Goal: Register for event/course

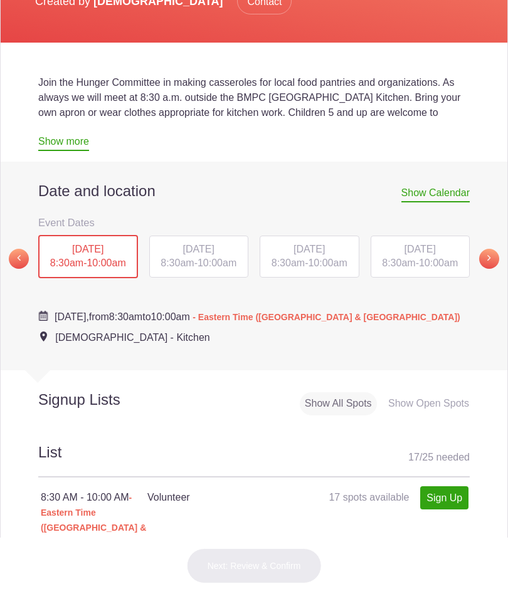
scroll to position [297, 0]
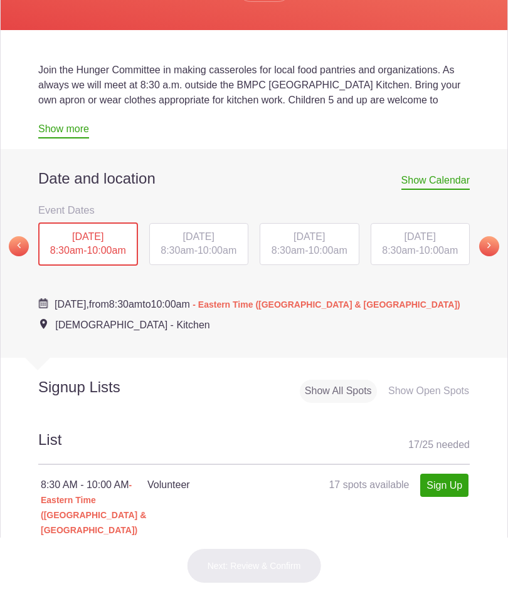
click at [452, 497] on link "Sign Up" at bounding box center [444, 485] width 48 height 23
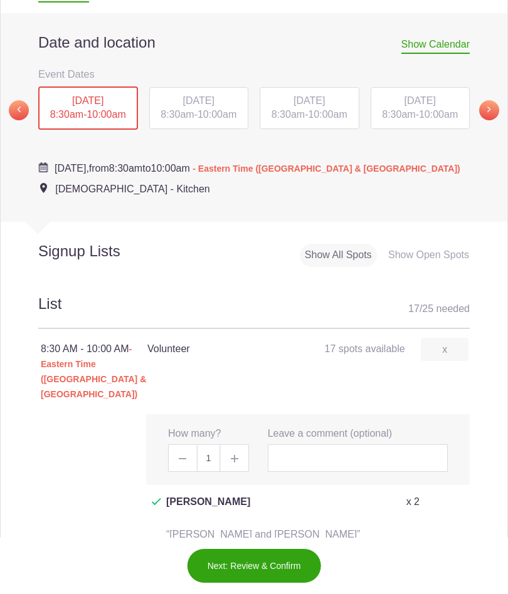
scroll to position [435, 0]
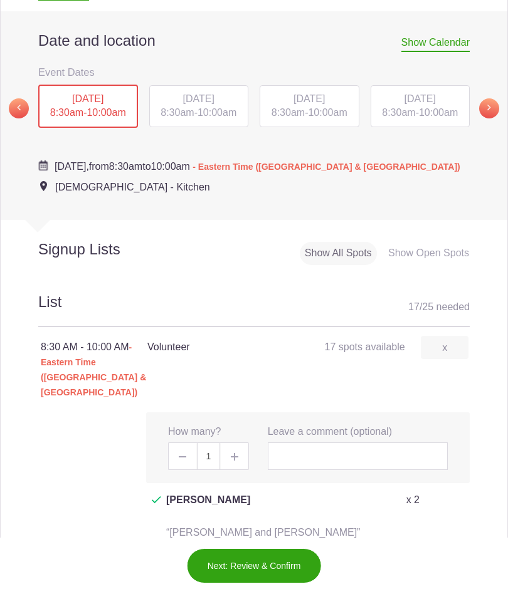
click at [236, 461] on img at bounding box center [235, 457] width 8 height 8
type input "2"
click at [349, 469] on input "text" at bounding box center [358, 456] width 180 height 28
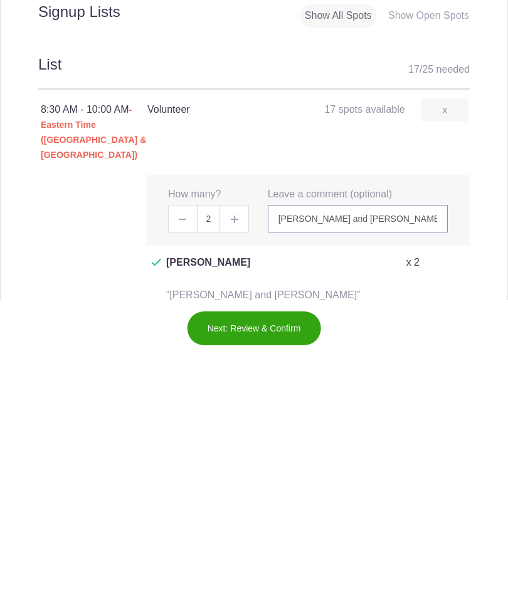
type input "Judy and Devon Torchiana"
click at [295, 548] on button "Next: Review & Confirm" at bounding box center [254, 565] width 135 height 35
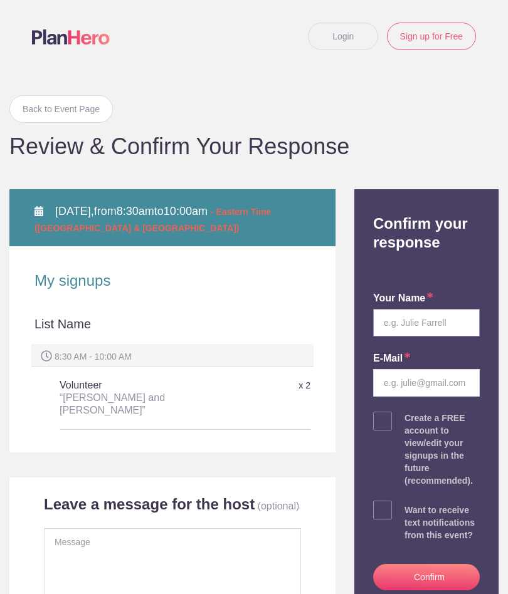
click at [421, 322] on input "text" at bounding box center [426, 323] width 107 height 28
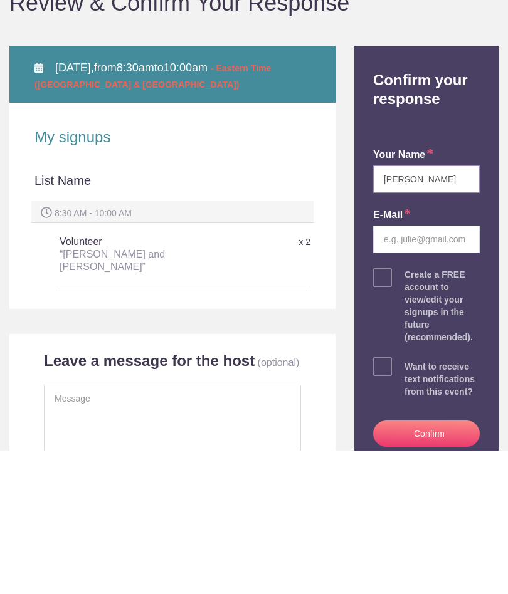
type input "[PERSON_NAME]"
click at [438, 369] on input "email" at bounding box center [426, 383] width 107 height 28
type input "[EMAIL_ADDRESS][DOMAIN_NAME]"
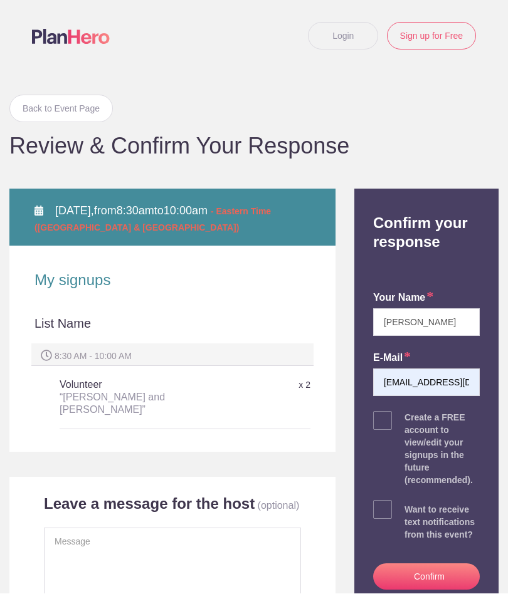
click at [385, 426] on span at bounding box center [382, 421] width 19 height 19
click at [408, 422] on input "checkbox" at bounding box center [461, 418] width 107 height 8
checkbox input "true"
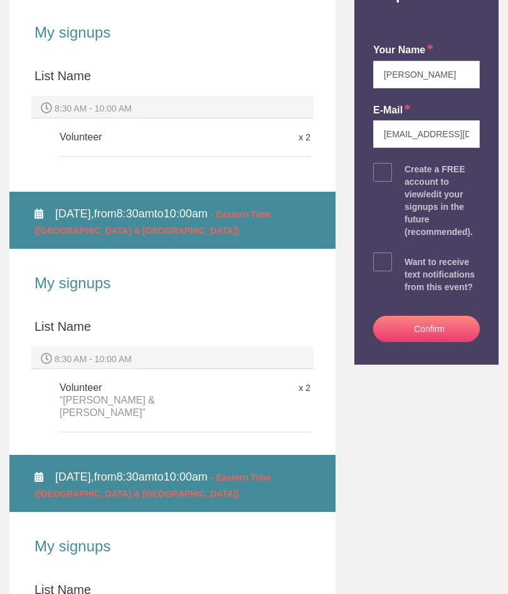
scroll to position [280, 0]
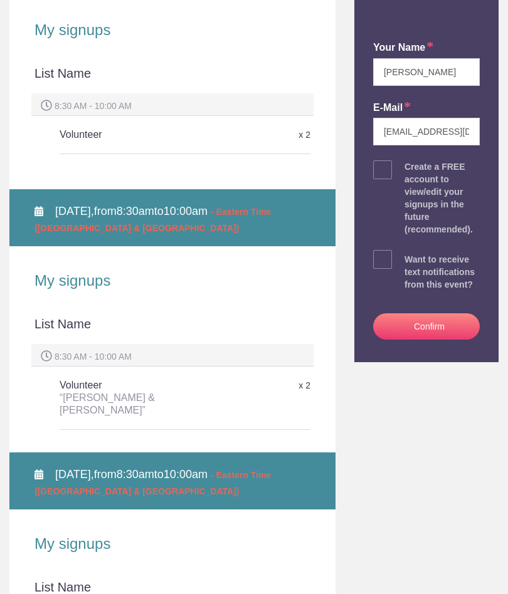
click at [446, 324] on button "Confirm" at bounding box center [426, 326] width 107 height 26
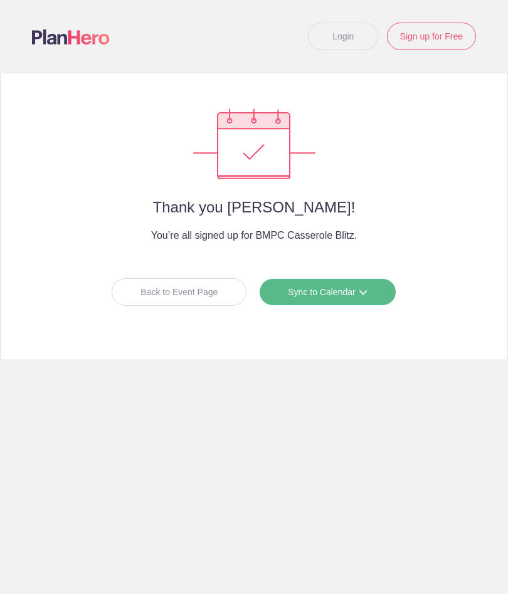
click at [192, 293] on div "Back to Event Page" at bounding box center [179, 292] width 135 height 28
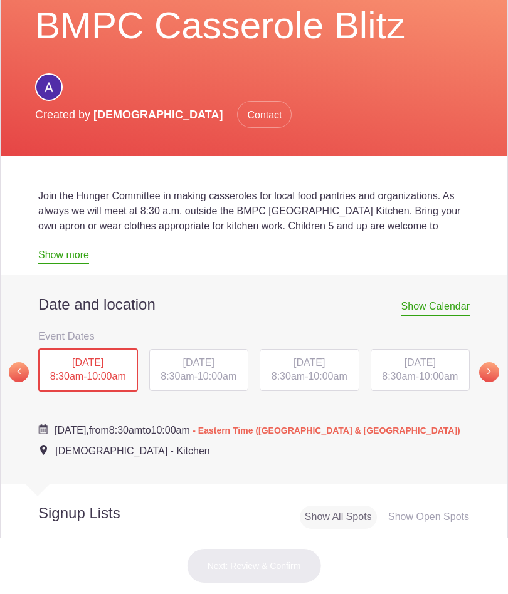
scroll to position [195, 0]
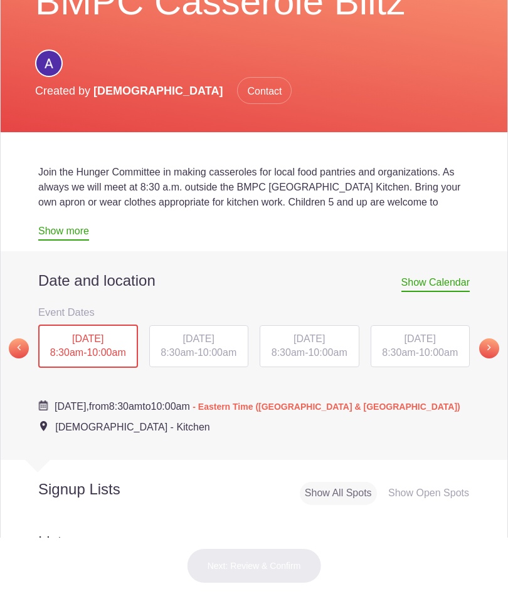
click at [213, 358] on span "10:00am" at bounding box center [216, 352] width 39 height 11
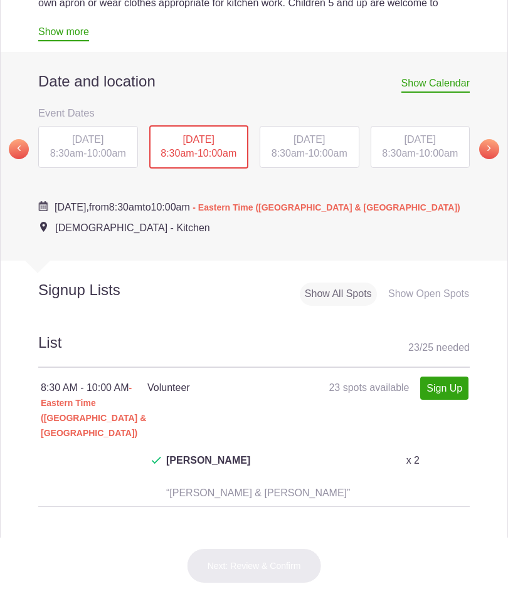
scroll to position [397, 0]
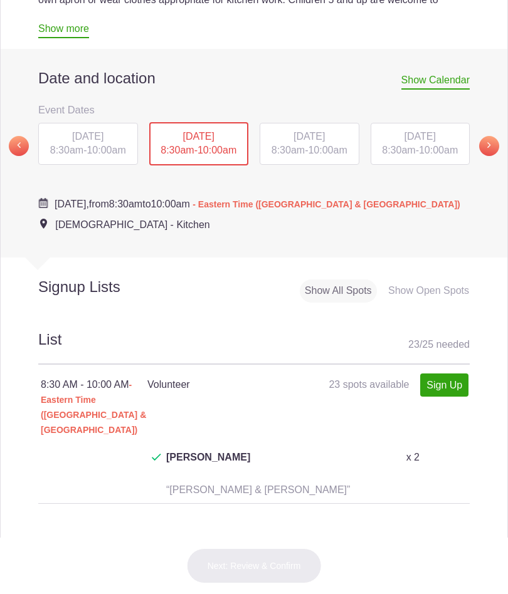
click at [454, 397] on link "Sign Up" at bounding box center [444, 385] width 48 height 23
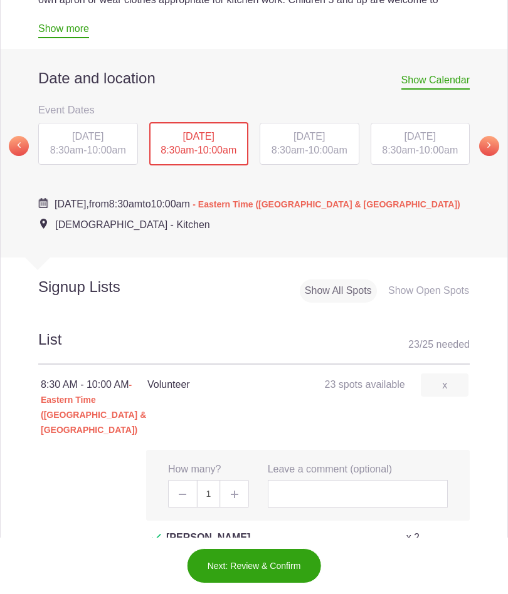
click at [231, 498] on img at bounding box center [235, 495] width 8 height 8
type input "2"
click at [323, 502] on input "text" at bounding box center [358, 494] width 180 height 28
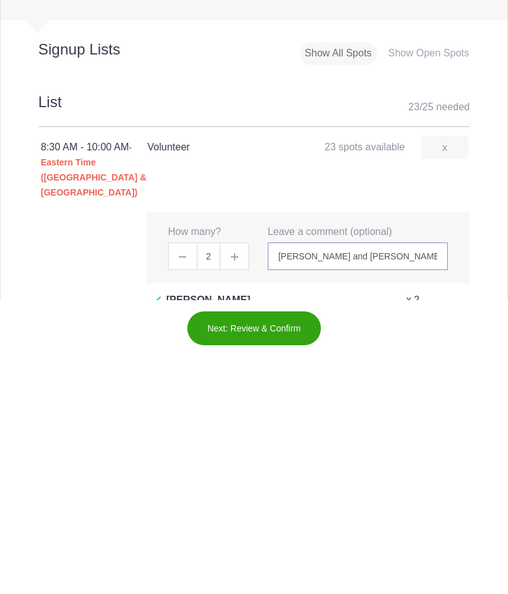
type input "Judy and Devon Torchiana"
click at [275, 548] on button "Next: Review & Confirm" at bounding box center [254, 565] width 135 height 35
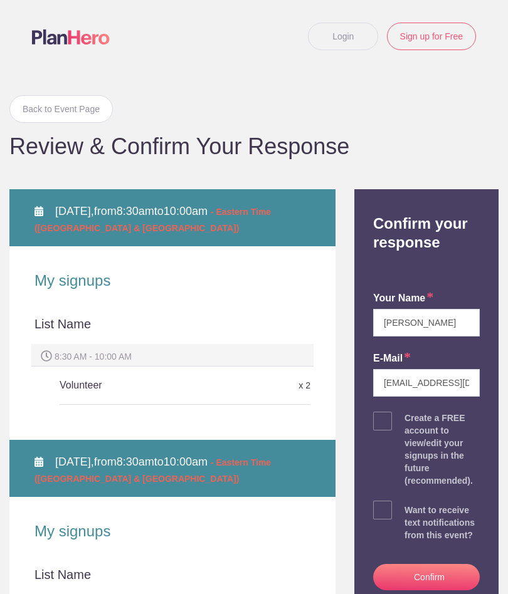
click at [441, 582] on button "Confirm" at bounding box center [426, 577] width 107 height 26
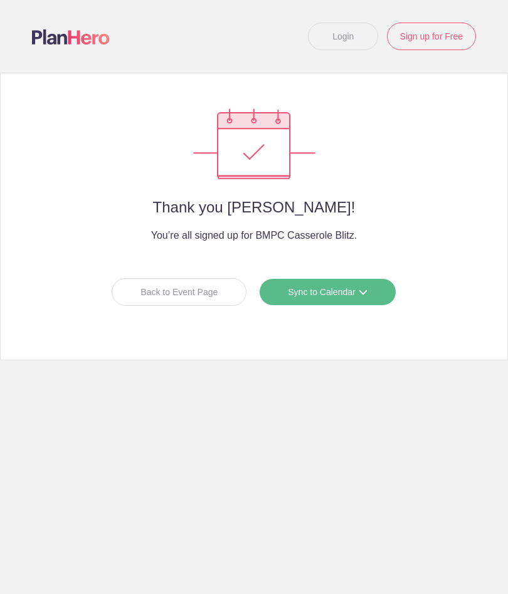
click at [196, 301] on div "Back to Event Page" at bounding box center [179, 292] width 135 height 28
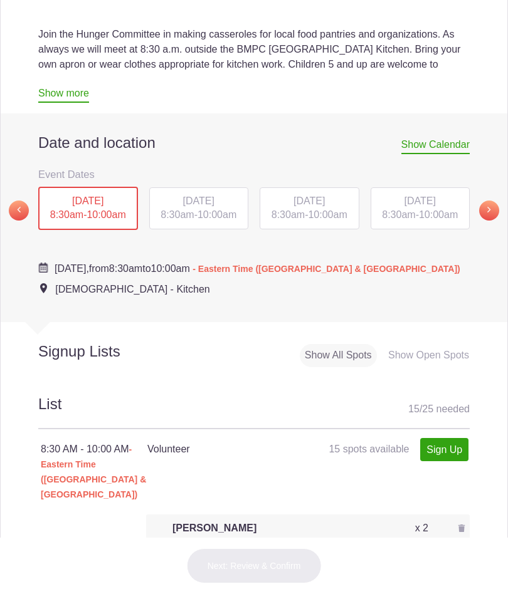
scroll to position [347, 0]
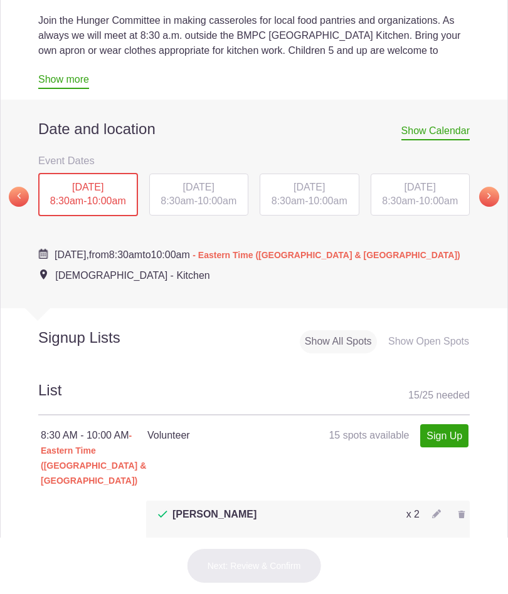
click at [198, 216] on div "[DATE] 8:30am - 10:00am" at bounding box center [199, 195] width 100 height 43
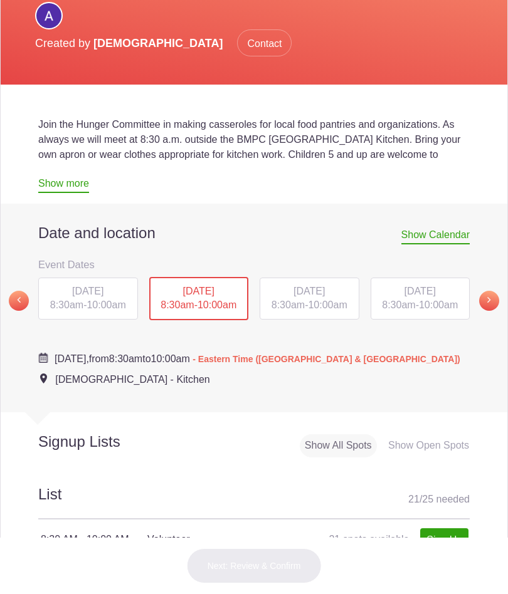
scroll to position [241, 0]
